Goal: Navigation & Orientation: Find specific page/section

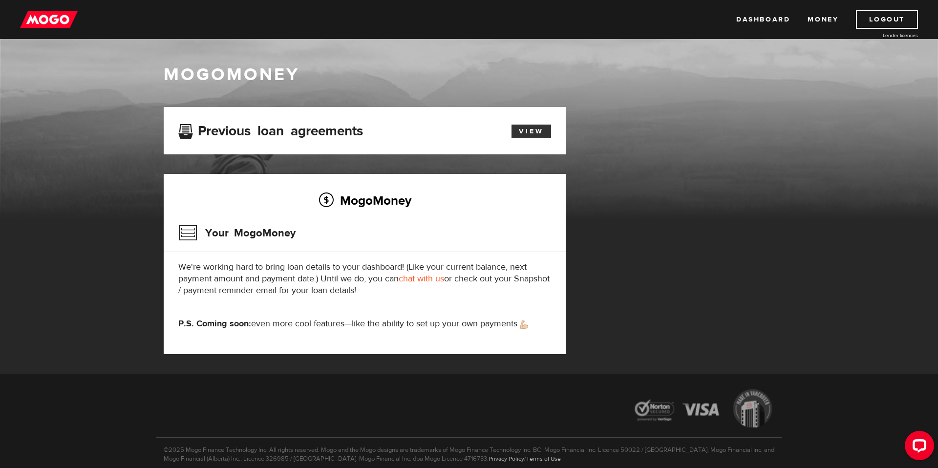
click at [529, 136] on link "View" at bounding box center [531, 132] width 40 height 14
click at [757, 19] on link "Dashboard" at bounding box center [763, 19] width 54 height 19
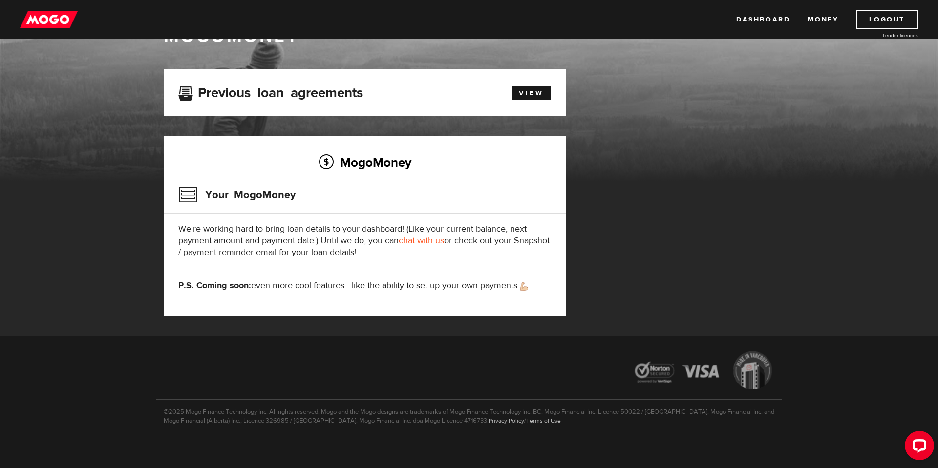
scroll to position [62, 0]
